Goal: Task Accomplishment & Management: Use online tool/utility

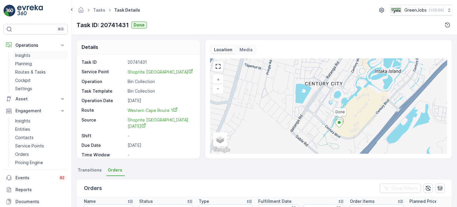
scroll to position [89, 0]
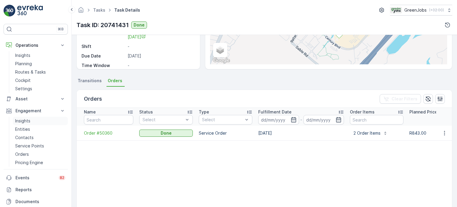
click at [21, 122] on p "Insights" at bounding box center [22, 121] width 15 height 6
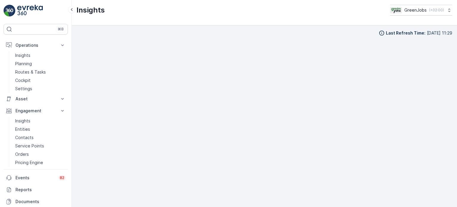
scroll to position [5, 0]
click at [29, 68] on link "Routes & Tasks" at bounding box center [40, 72] width 55 height 8
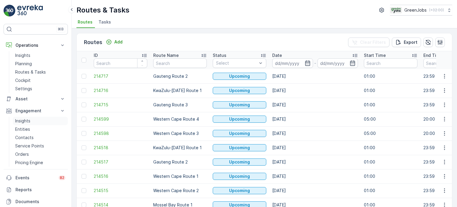
click at [26, 120] on p "Insights" at bounding box center [22, 121] width 15 height 6
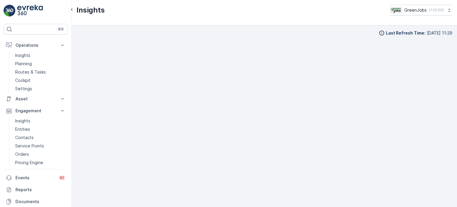
scroll to position [5, 0]
click at [42, 72] on p "Routes & Tasks" at bounding box center [30, 72] width 31 height 6
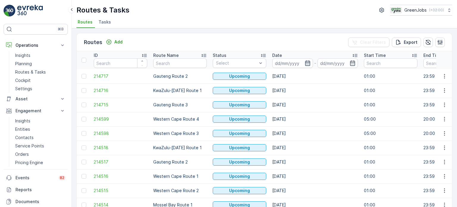
click at [306, 63] on icon "button" at bounding box center [307, 63] width 6 height 6
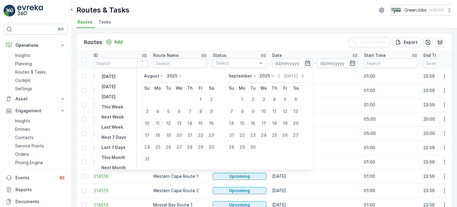
click at [203, 111] on div "8" at bounding box center [201, 111] width 10 height 10
type input "[DATE]"
click at [203, 111] on div "8" at bounding box center [201, 111] width 10 height 10
type input "[DATE]"
click at [203, 111] on div "8" at bounding box center [201, 111] width 10 height 10
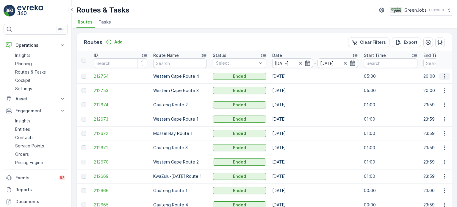
click at [444, 76] on icon "button" at bounding box center [444, 76] width 1 height 4
click at [415, 85] on span "See More Details" at bounding box center [430, 84] width 34 height 6
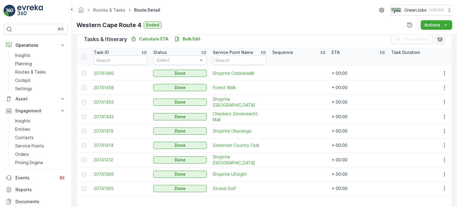
scroll to position [176, 0]
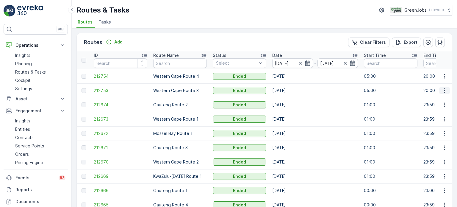
click at [442, 89] on icon "button" at bounding box center [444, 90] width 6 height 6
click at [433, 99] on span "See More Details" at bounding box center [430, 99] width 34 height 6
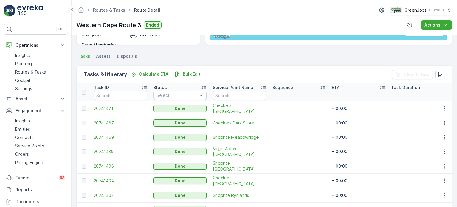
scroll to position [119, 0]
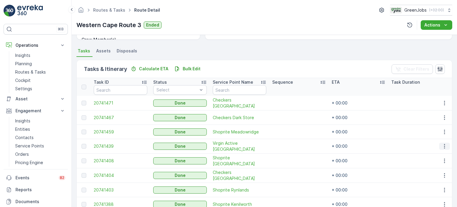
click at [441, 144] on icon "button" at bounding box center [444, 146] width 6 height 6
click at [428, 154] on span "See More Details" at bounding box center [437, 154] width 34 height 6
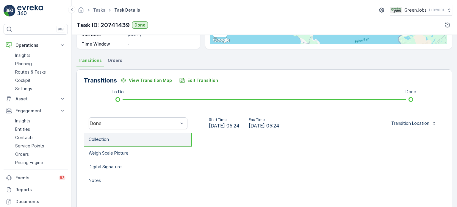
scroll to position [119, 0]
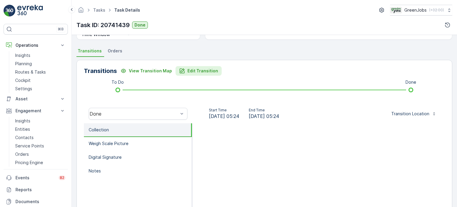
click at [208, 71] on p "Edit Transition" at bounding box center [202, 71] width 31 height 6
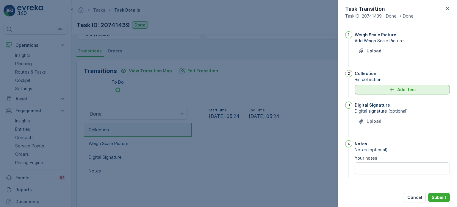
click at [371, 92] on button "Add Item" at bounding box center [401, 90] width 95 height 10
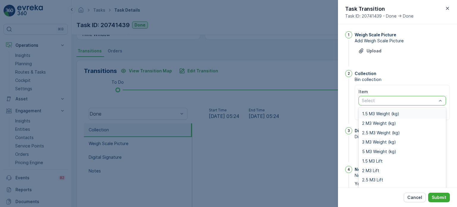
click at [371, 100] on div at bounding box center [399, 100] width 76 height 5
click at [371, 121] on span "2 M3 Weight (kg)" at bounding box center [379, 123] width 34 height 5
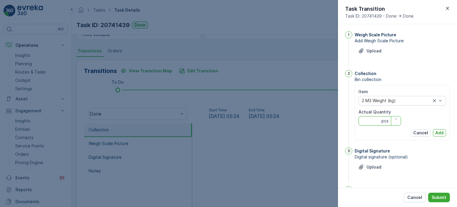
click at [367, 122] on Quantity "Actual Quantity" at bounding box center [379, 121] width 43 height 10
type Quantity "219"
click at [439, 131] on p "Add" at bounding box center [439, 133] width 8 height 6
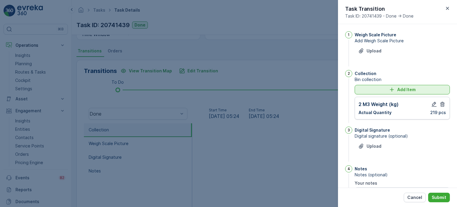
click at [379, 87] on div "Add Item" at bounding box center [402, 90] width 88 height 6
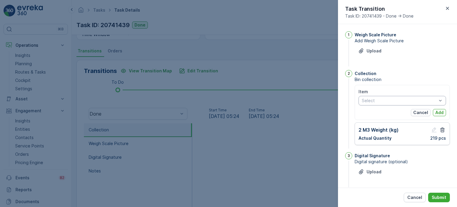
click at [381, 100] on div at bounding box center [399, 100] width 76 height 5
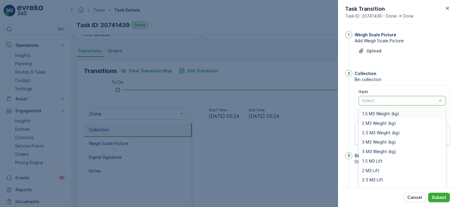
click at [374, 100] on div at bounding box center [399, 100] width 76 height 5
click at [379, 169] on div "2 M3 Lift" at bounding box center [402, 170] width 80 height 5
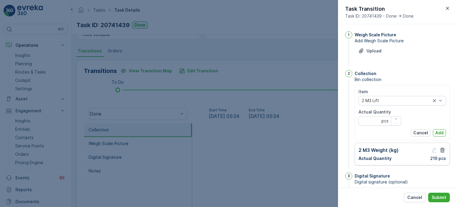
drag, startPoint x: 369, startPoint y: 126, endPoint x: 370, endPoint y: 123, distance: 3.5
click at [369, 125] on div "Item 2 M3 Lift Actual Quantity pcs Cancel Add" at bounding box center [401, 113] width 87 height 48
type Quantity "1"
click at [435, 133] on p "Add" at bounding box center [439, 133] width 8 height 6
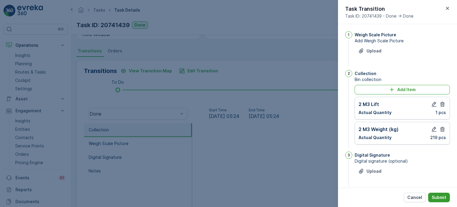
click at [436, 197] on p "Submit" at bounding box center [438, 197] width 15 height 6
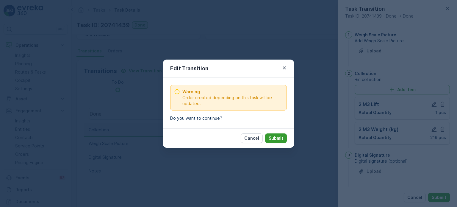
click at [282, 136] on p "Submit" at bounding box center [275, 138] width 15 height 6
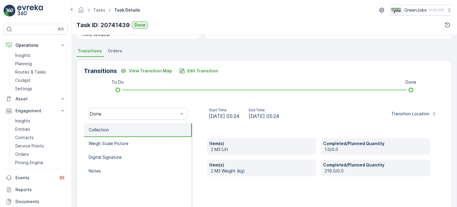
click at [114, 49] on span "Orders" at bounding box center [115, 51] width 15 height 6
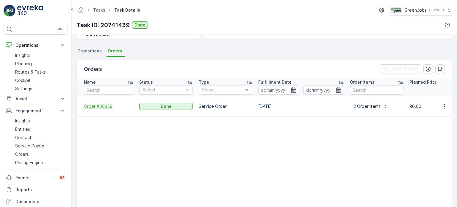
click at [96, 103] on span "Order #50359" at bounding box center [108, 106] width 49 height 6
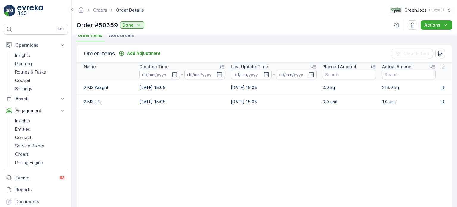
scroll to position [149, 0]
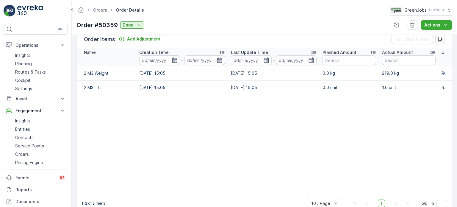
drag, startPoint x: 325, startPoint y: 193, endPoint x: 329, endPoint y: 194, distance: 3.7
click at [326, 194] on table "Name Creation Time - Last Update Time - Planned Amount Actual Amount Unit Price…" at bounding box center [321, 121] width 488 height 146
drag, startPoint x: 344, startPoint y: 193, endPoint x: 393, endPoint y: 188, distance: 49.3
click at [393, 188] on table "Name Creation Time - Last Update Time - Planned Amount Actual Amount Unit Price…" at bounding box center [321, 121] width 488 height 146
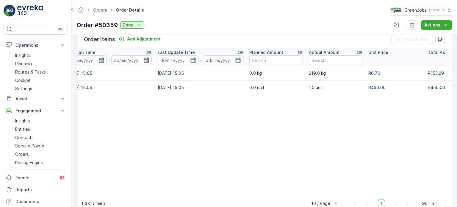
scroll to position [0, 80]
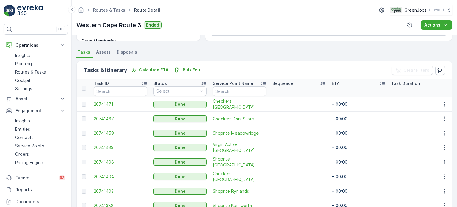
scroll to position [119, 0]
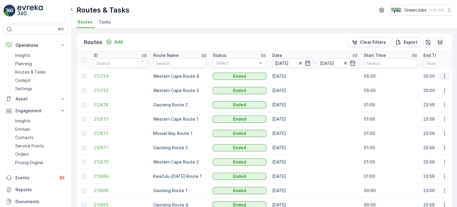
click at [444, 75] on icon "button" at bounding box center [444, 76] width 6 height 6
click at [425, 82] on span "See More Details" at bounding box center [430, 84] width 34 height 6
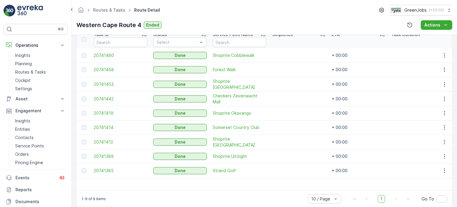
scroll to position [176, 0]
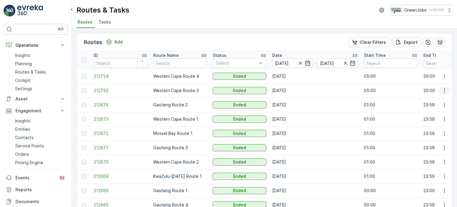
click at [443, 89] on icon "button" at bounding box center [444, 90] width 6 height 6
click at [425, 98] on span "See More Details" at bounding box center [430, 99] width 34 height 6
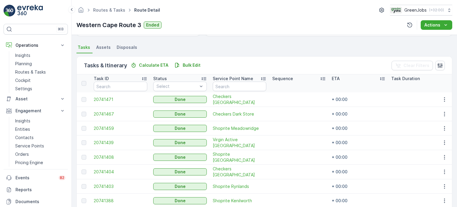
scroll to position [149, 0]
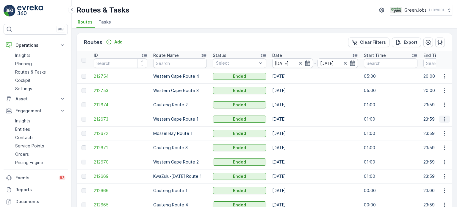
click at [441, 118] on icon "button" at bounding box center [444, 119] width 6 height 6
click at [431, 129] on span "See More Details" at bounding box center [430, 128] width 34 height 6
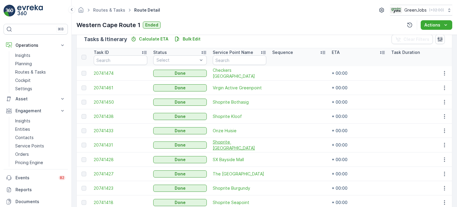
scroll to position [178, 0]
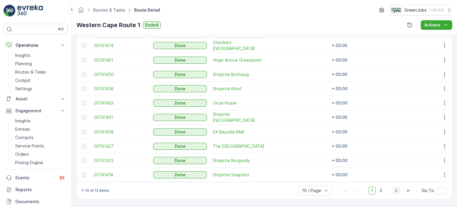
click at [394, 190] on icon "button" at bounding box center [396, 190] width 6 height 6
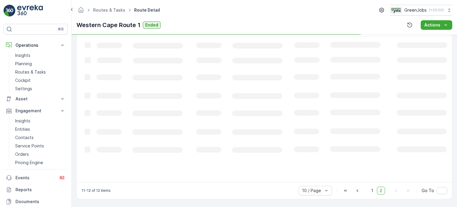
scroll to position [160, 0]
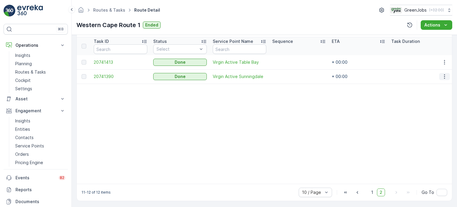
click at [444, 78] on icon "button" at bounding box center [444, 76] width 6 height 6
click at [429, 84] on span "See More Details" at bounding box center [437, 85] width 34 height 6
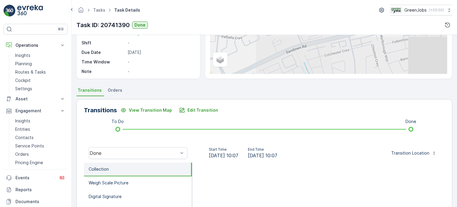
scroll to position [89, 0]
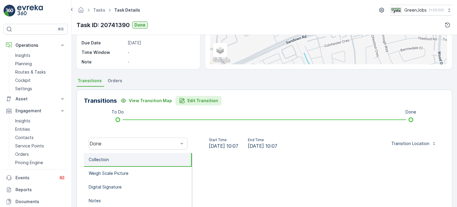
click at [197, 101] on p "Edit Transition" at bounding box center [202, 101] width 31 height 6
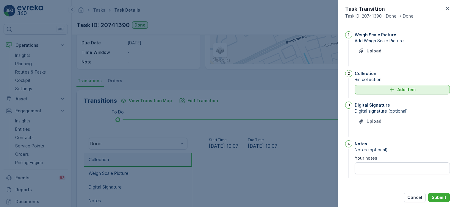
click at [376, 91] on div "Add Item" at bounding box center [402, 90] width 88 height 6
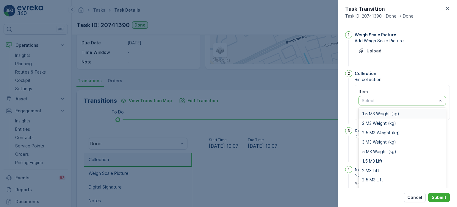
click at [373, 100] on div at bounding box center [399, 100] width 76 height 5
click at [373, 122] on span "2 M3 Weight (kg)" at bounding box center [379, 123] width 34 height 5
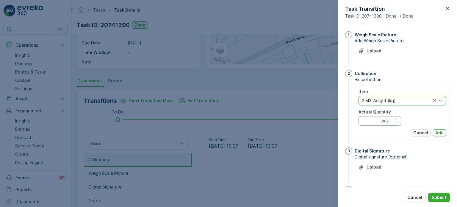
click at [368, 122] on Quantity "Actual Quantity" at bounding box center [379, 121] width 43 height 10
type Quantity "107"
click at [439, 133] on p "Add" at bounding box center [439, 133] width 8 height 6
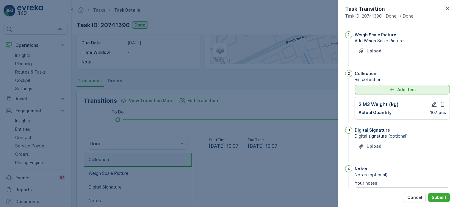
click at [359, 90] on div "Add Item" at bounding box center [402, 90] width 88 height 6
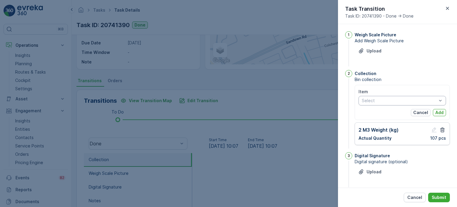
click at [369, 99] on div at bounding box center [399, 100] width 76 height 5
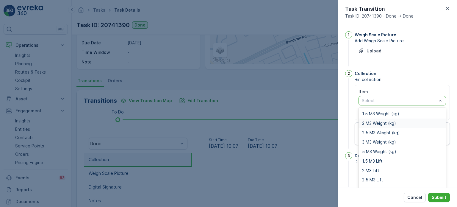
click at [372, 122] on span "2 M3 Weight (kg)" at bounding box center [379, 123] width 34 height 5
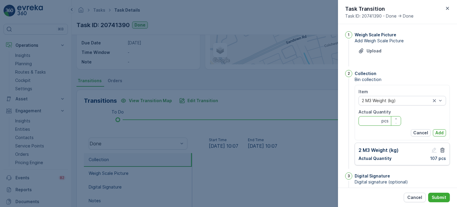
click at [370, 122] on Quantity "Actual Quantity" at bounding box center [379, 121] width 43 height 10
type Quantity "243"
click at [439, 133] on p "Add" at bounding box center [439, 133] width 8 height 6
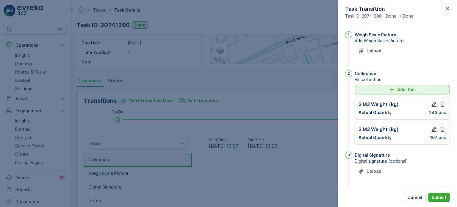
click at [373, 89] on div "Add Item" at bounding box center [402, 90] width 88 height 6
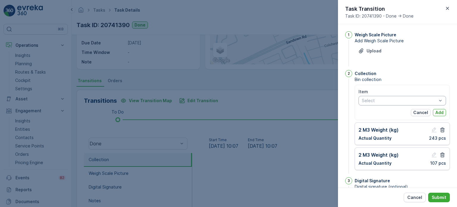
click at [375, 99] on div at bounding box center [399, 100] width 76 height 5
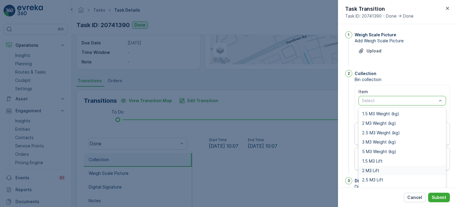
click at [374, 169] on span "2 M3 Lift" at bounding box center [370, 170] width 17 height 5
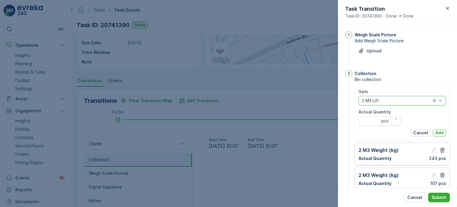
click at [375, 124] on Quantity "Actual Quantity" at bounding box center [379, 121] width 43 height 10
type Quantity "2"
click at [437, 132] on p "Add" at bounding box center [439, 133] width 8 height 6
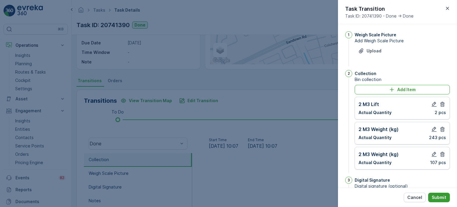
click at [442, 195] on p "Submit" at bounding box center [438, 197] width 15 height 6
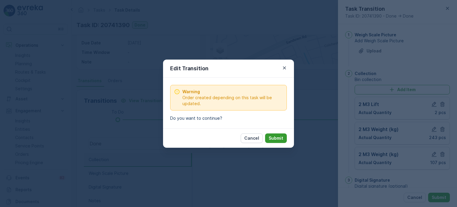
click at [272, 137] on p "Submit" at bounding box center [275, 138] width 15 height 6
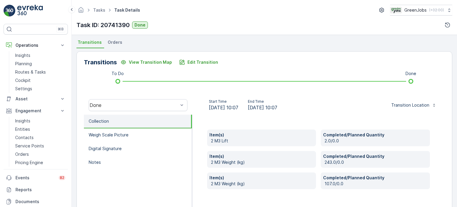
scroll to position [119, 0]
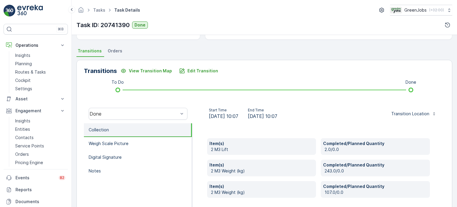
click at [111, 53] on span "Orders" at bounding box center [115, 51] width 15 height 6
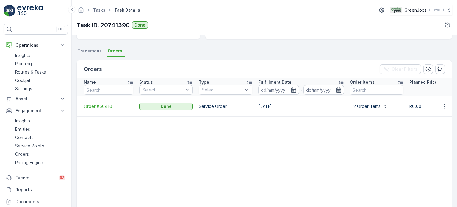
click at [96, 103] on span "Order #50410" at bounding box center [108, 106] width 49 height 6
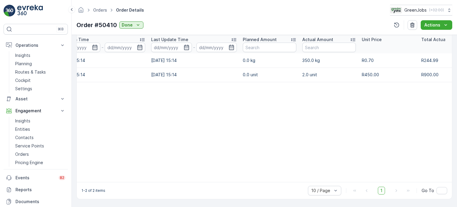
scroll to position [0, 114]
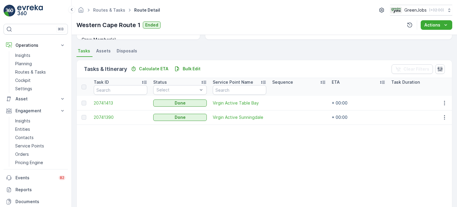
scroll to position [164, 0]
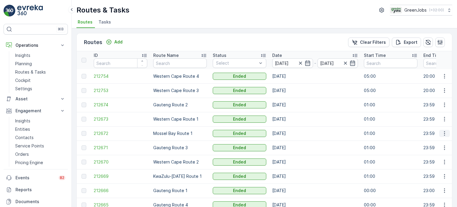
click at [441, 132] on icon "button" at bounding box center [444, 133] width 6 height 6
click at [431, 139] on span "See More Details" at bounding box center [430, 142] width 34 height 6
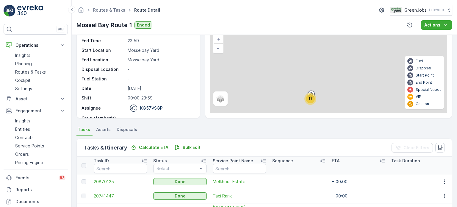
scroll to position [119, 0]
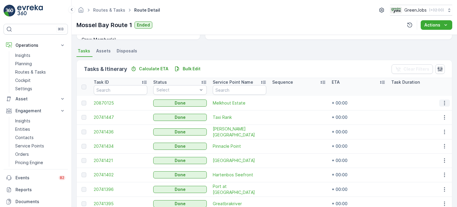
click at [444, 101] on icon "button" at bounding box center [444, 103] width 6 height 6
click at [433, 110] on span "See More Details" at bounding box center [437, 111] width 34 height 6
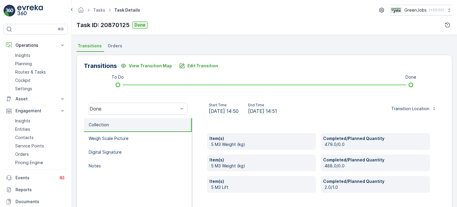
scroll to position [89, 0]
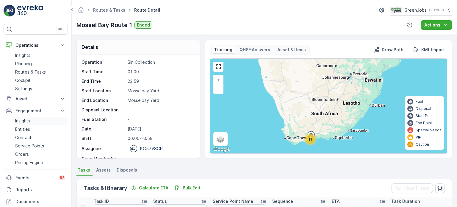
click at [26, 118] on p "Insights" at bounding box center [22, 121] width 15 height 6
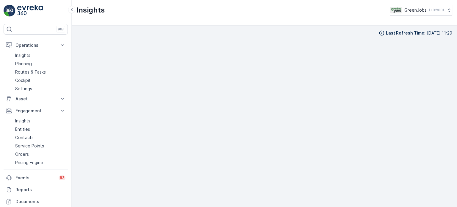
scroll to position [5, 0]
